Goal: Navigation & Orientation: Find specific page/section

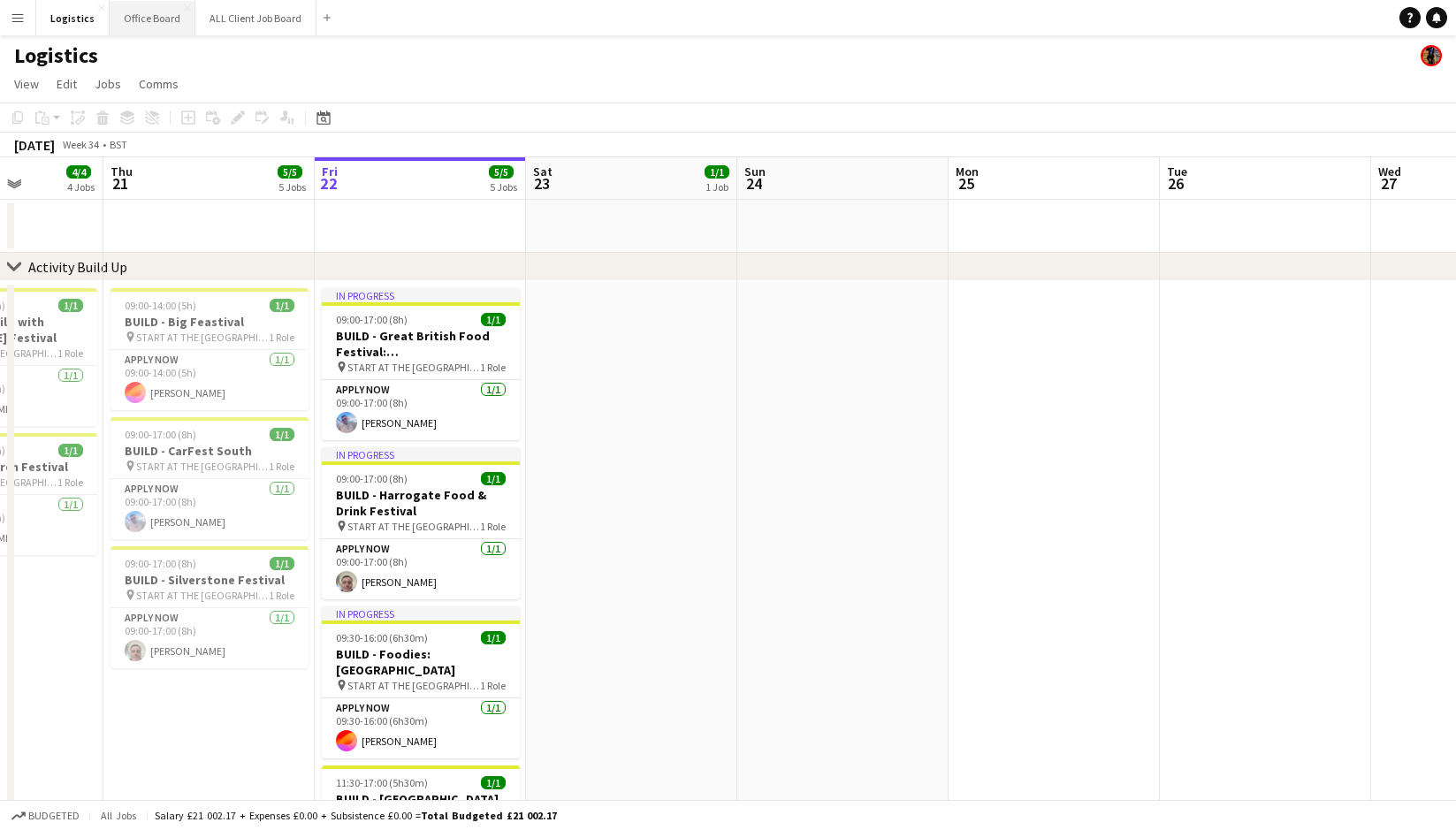
click at [151, 12] on button "Office Board Close" at bounding box center [153, 18] width 85 height 34
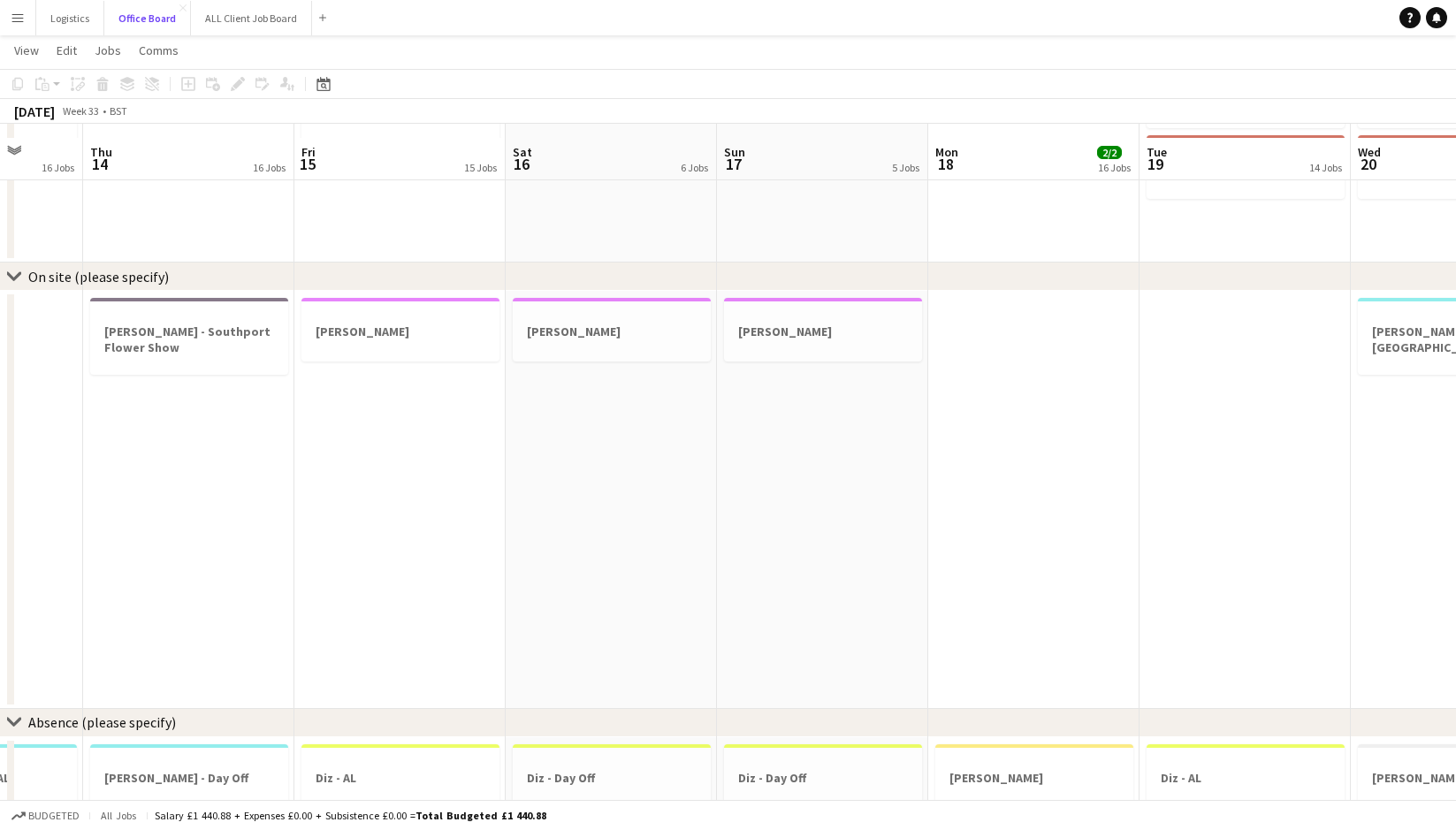
scroll to position [1405, 0]
